Goal: Check status: Check status

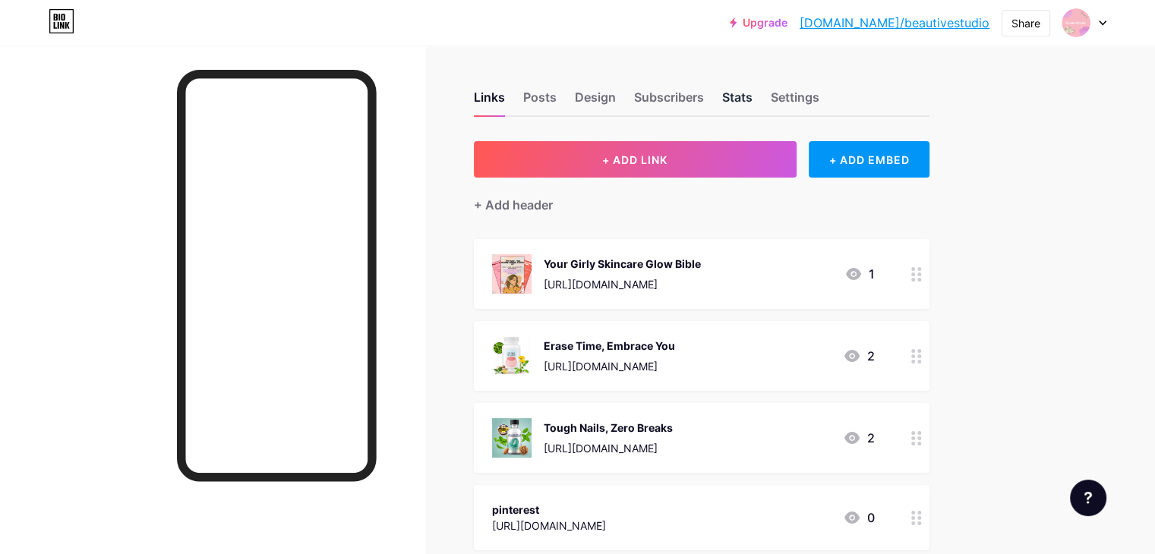
click at [753, 96] on div "Stats" at bounding box center [737, 101] width 30 height 27
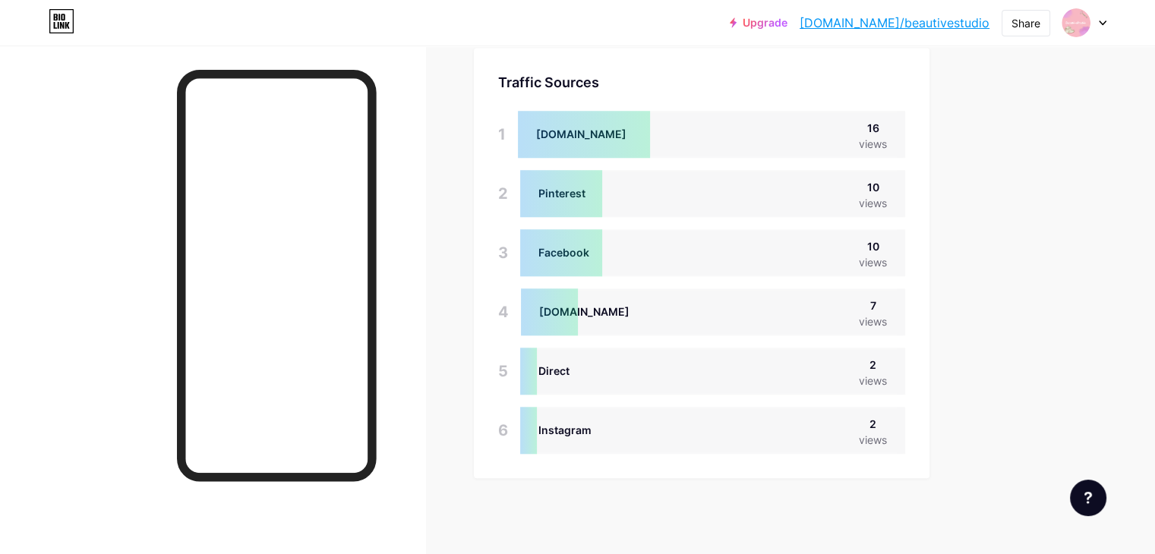
scroll to position [978, 0]
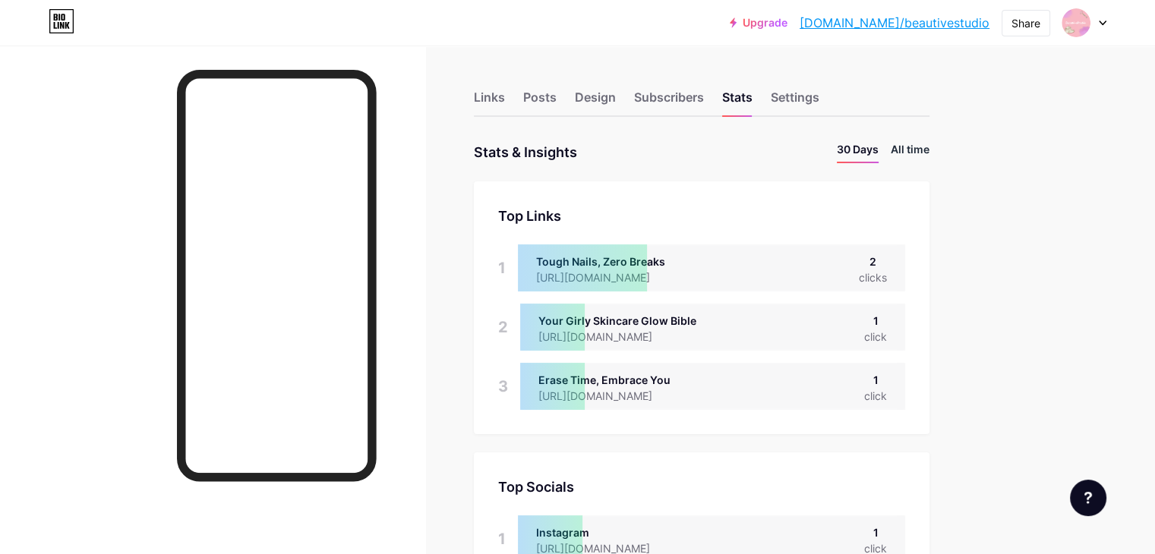
click at [929, 153] on li "All time" at bounding box center [910, 152] width 39 height 22
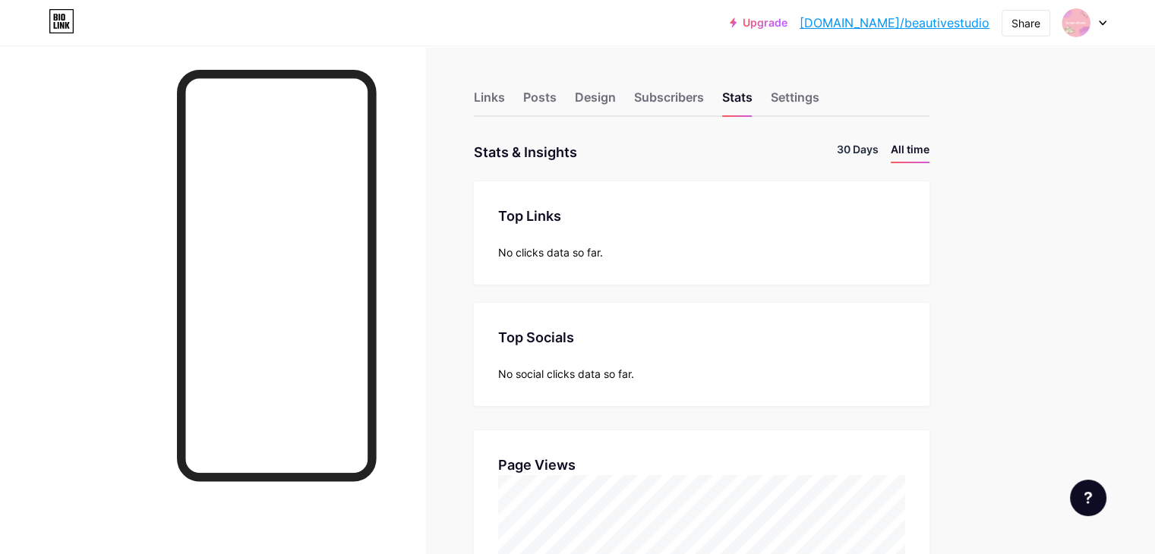
click at [879, 156] on li "30 Days" at bounding box center [858, 152] width 42 height 22
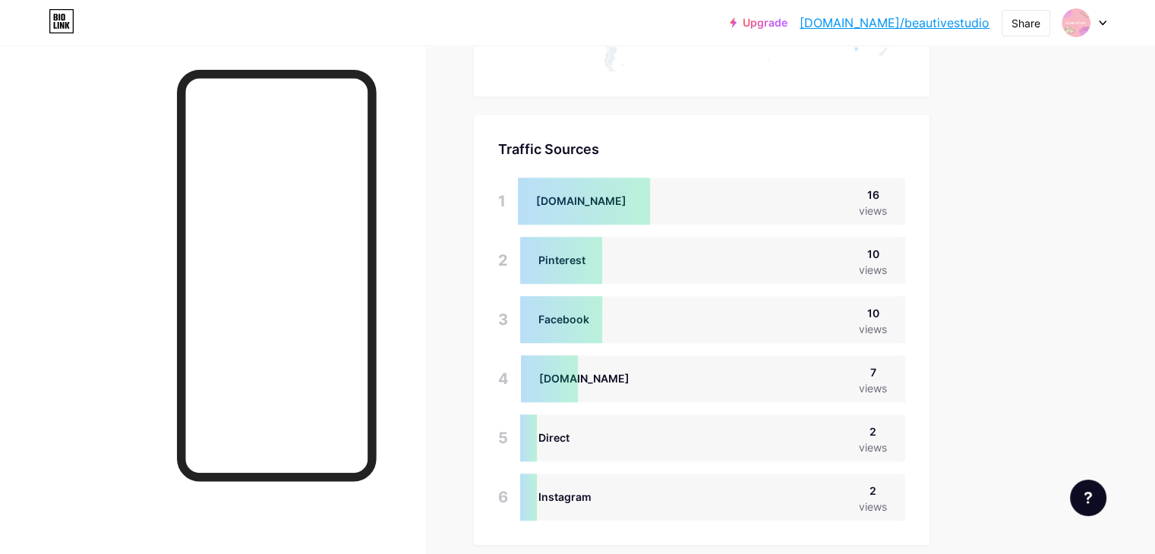
scroll to position [911, 0]
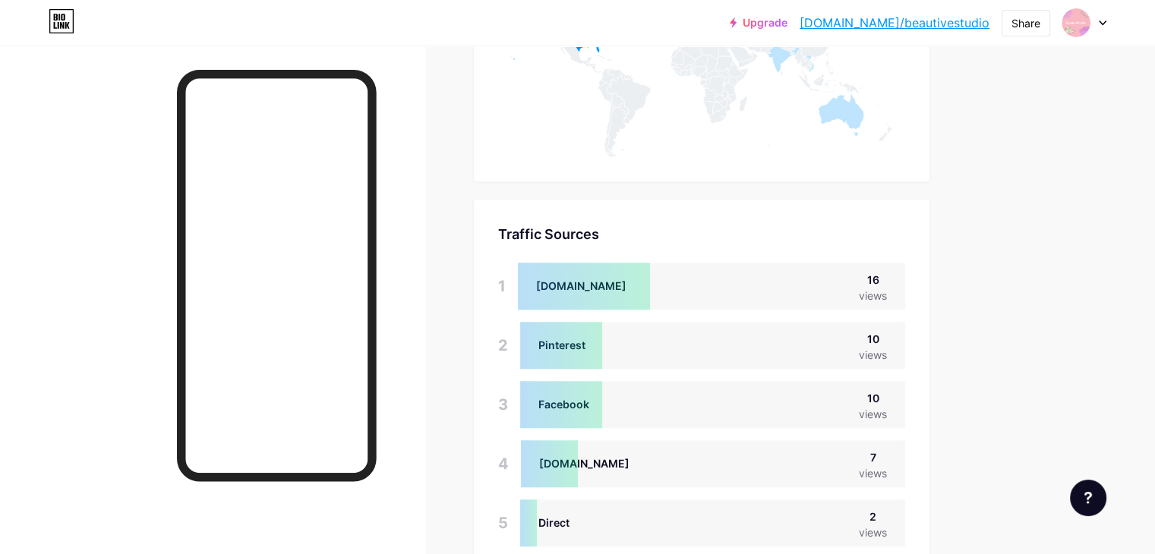
scroll to position [1206, 0]
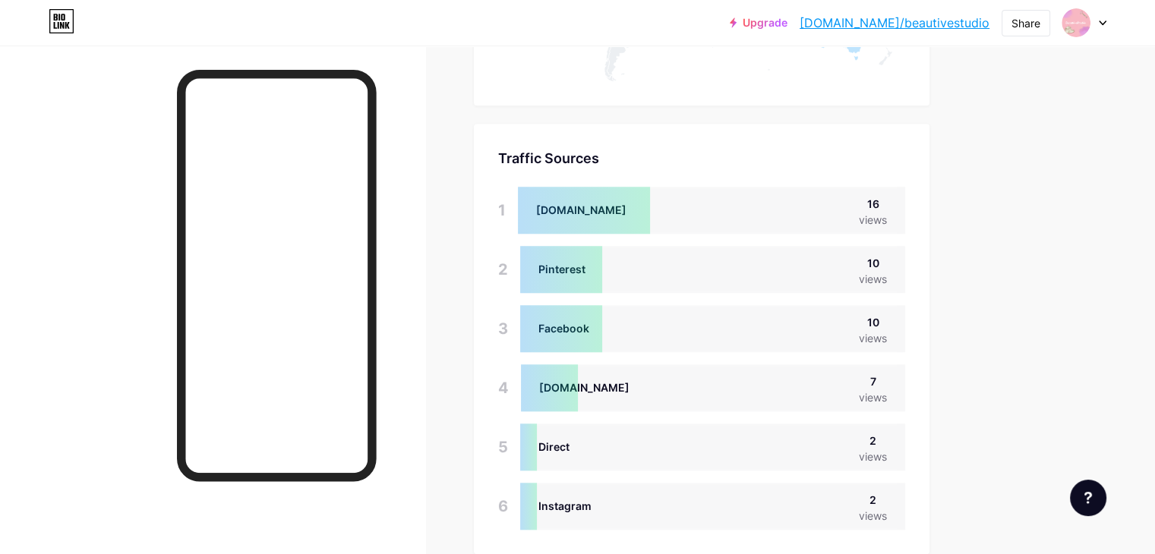
drag, startPoint x: 603, startPoint y: 326, endPoint x: 641, endPoint y: 333, distance: 38.6
click at [602, 333] on div at bounding box center [561, 328] width 82 height 47
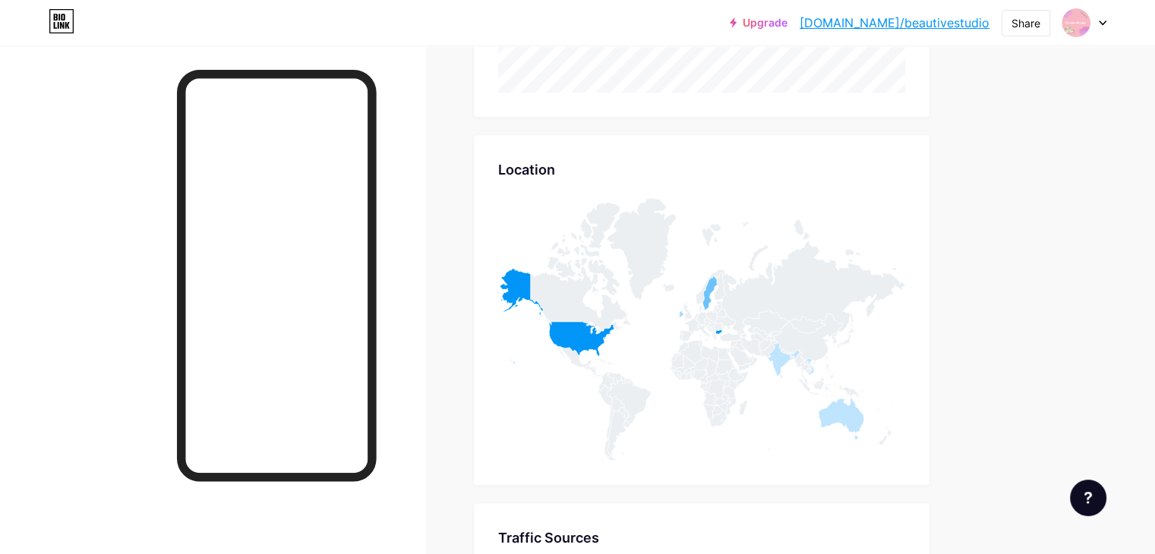
scroll to position [1130, 0]
